Goal: Find specific page/section: Find specific page/section

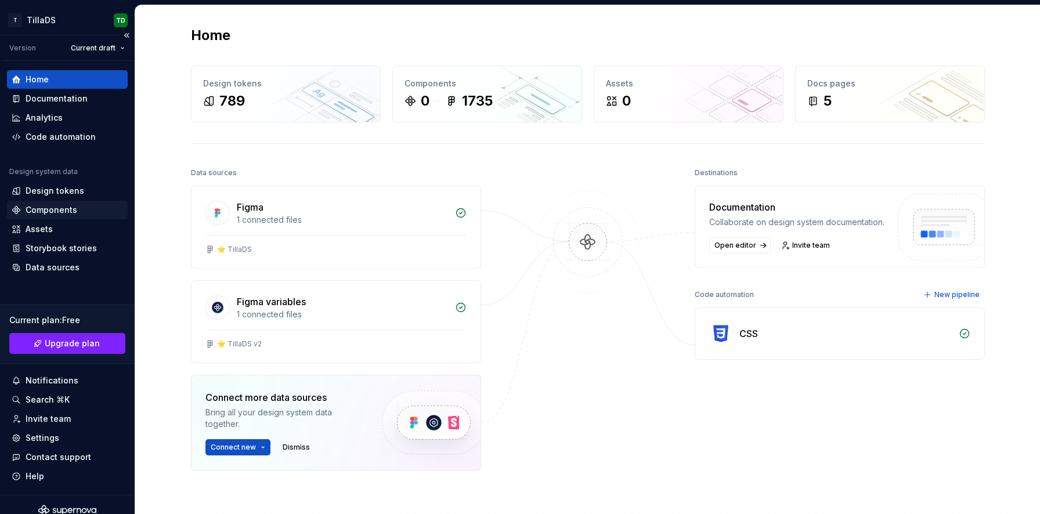
scroll to position [12, 0]
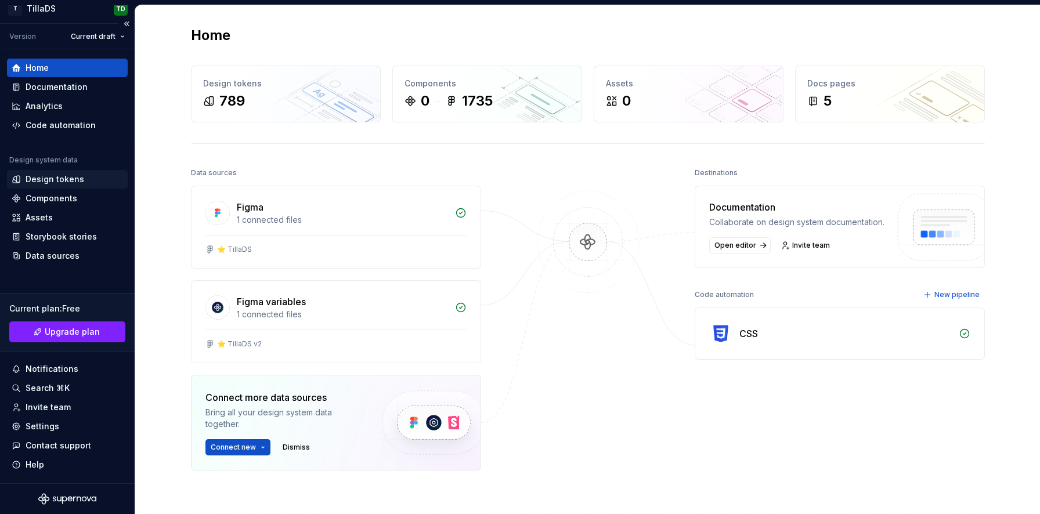
click at [41, 183] on div "Design tokens" at bounding box center [55, 180] width 59 height 12
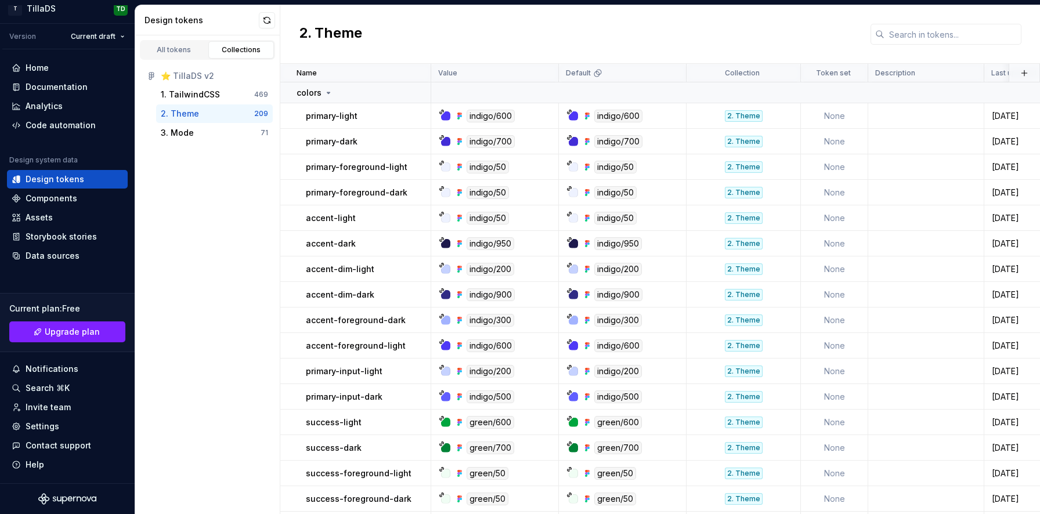
click at [241, 258] on div "All tokens Collections ⭐️ TillaDS v2 1. TailwindCSS 469 2. Theme 209 3. Mode 71" at bounding box center [207, 274] width 145 height 479
click at [192, 204] on div "All tokens Collections ⭐️ TillaDS v2 1. TailwindCSS 469 2. Theme 209 3. Mode 71" at bounding box center [207, 274] width 145 height 479
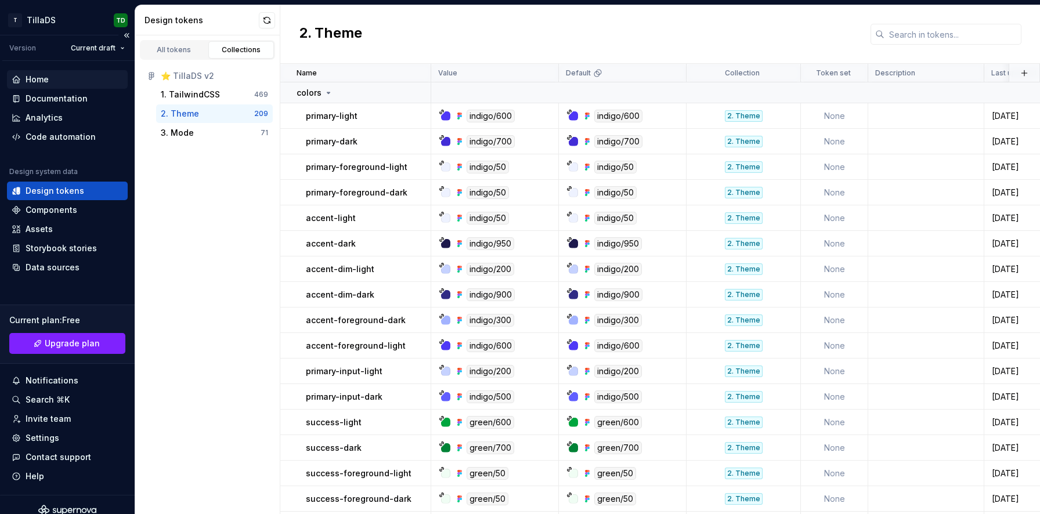
click at [49, 75] on div "Home" at bounding box center [67, 80] width 111 height 12
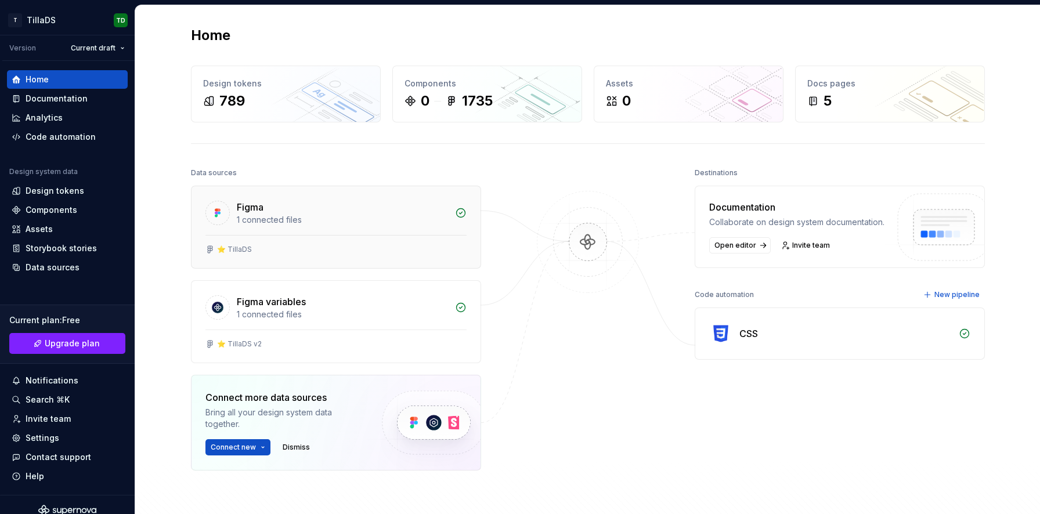
click at [293, 256] on div "⭐️ TillaDS" at bounding box center [336, 251] width 289 height 33
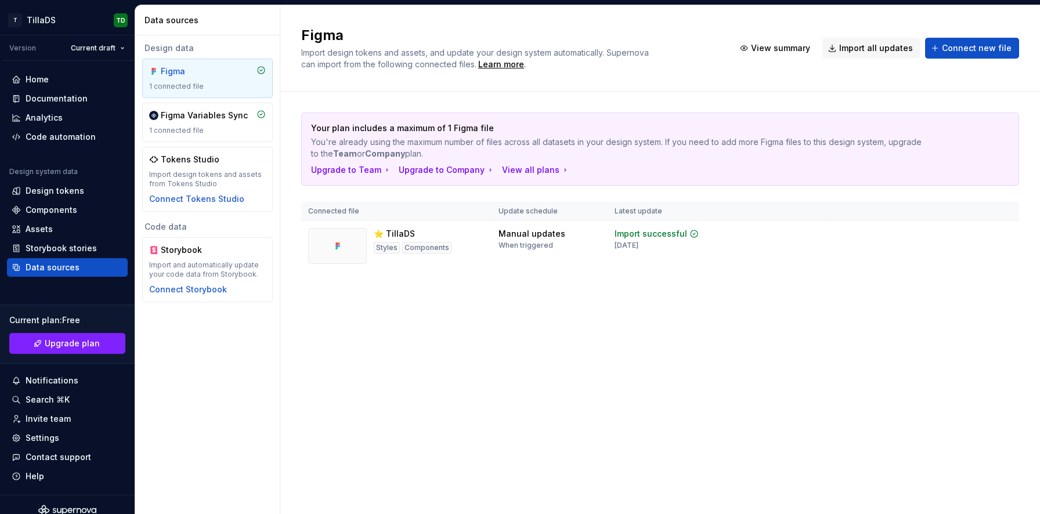
click at [417, 341] on div "Figma Import design tokens and assets, and update your design system automatica…" at bounding box center [660, 259] width 760 height 509
